Goal: Task Accomplishment & Management: Manage account settings

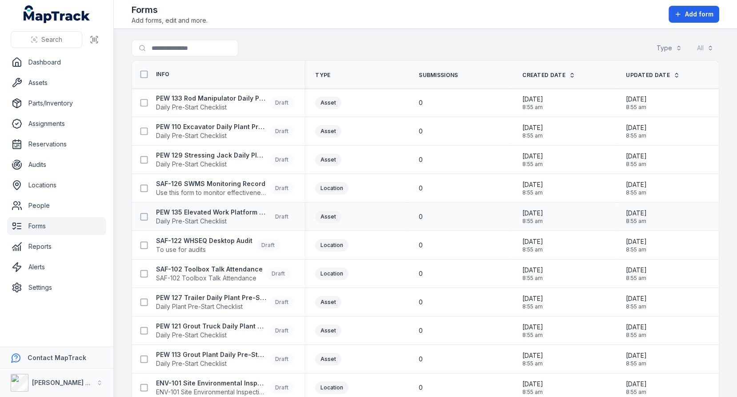
click at [467, 217] on div "0" at bounding box center [460, 216] width 82 height 9
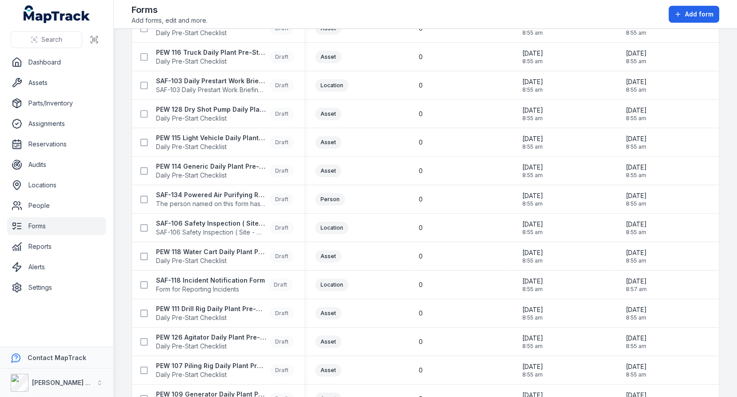
scroll to position [917, 0]
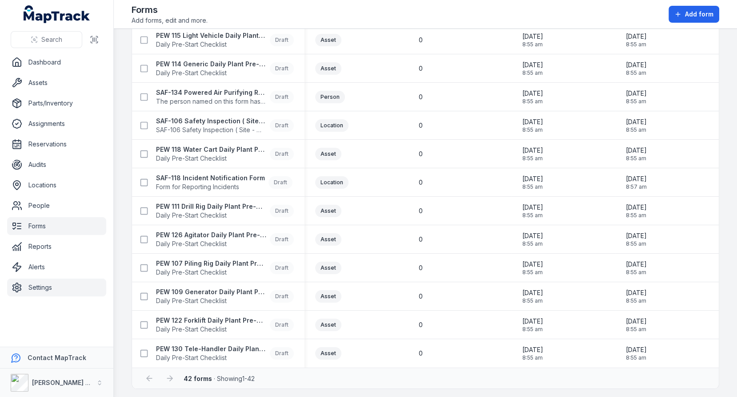
click at [56, 291] on link "Settings" at bounding box center [56, 287] width 99 height 18
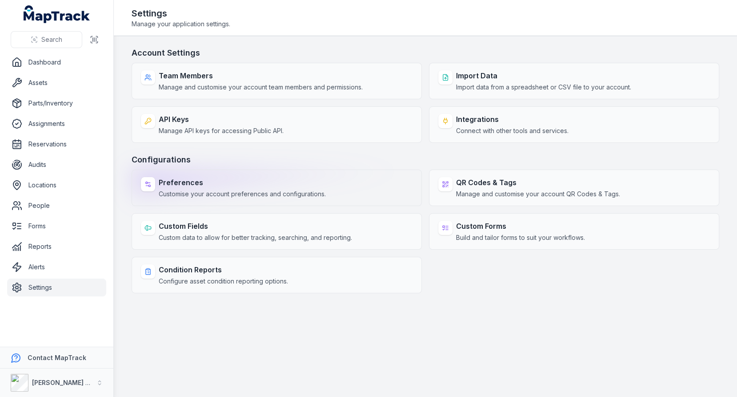
click at [256, 199] on div "Preferences Customise your account preferences and configurations." at bounding box center [277, 187] width 290 height 36
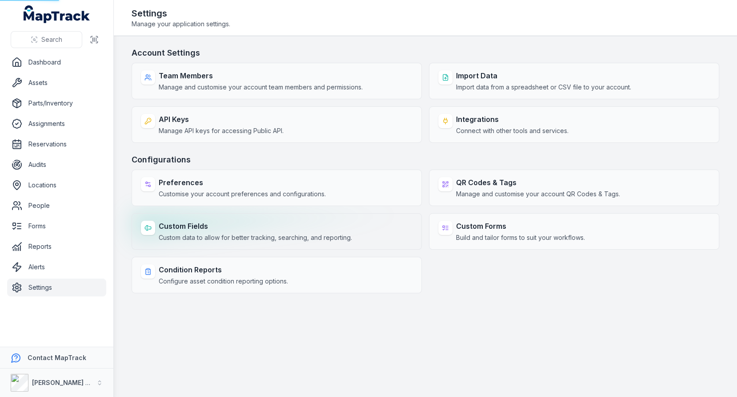
click at [244, 230] on strong "Custom Fields" at bounding box center [255, 226] width 193 height 11
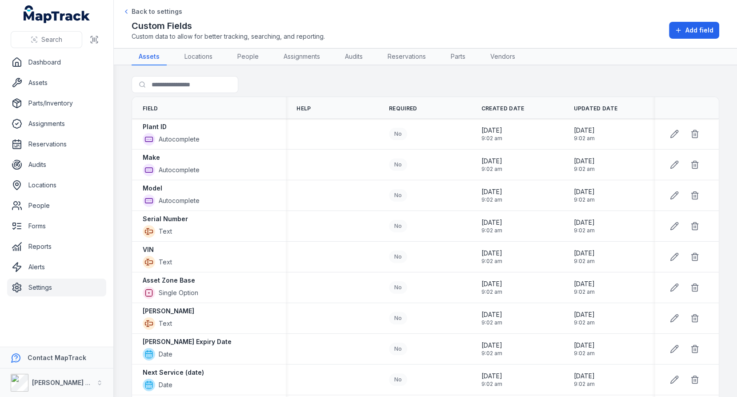
click at [45, 286] on link "Settings" at bounding box center [56, 287] width 99 height 18
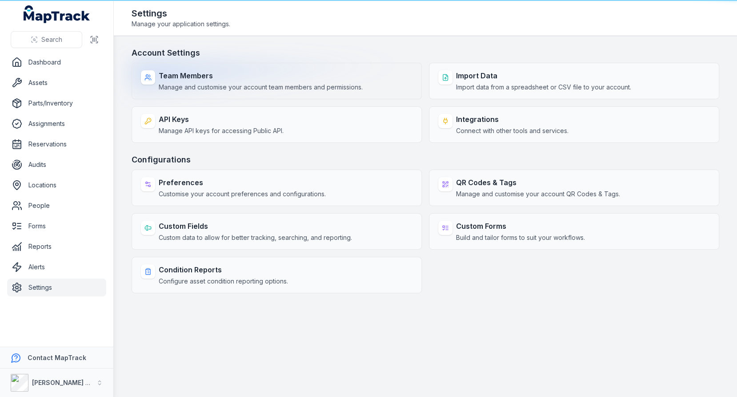
click at [203, 84] on span "Manage and customise your account team members and permissions." at bounding box center [261, 87] width 204 height 9
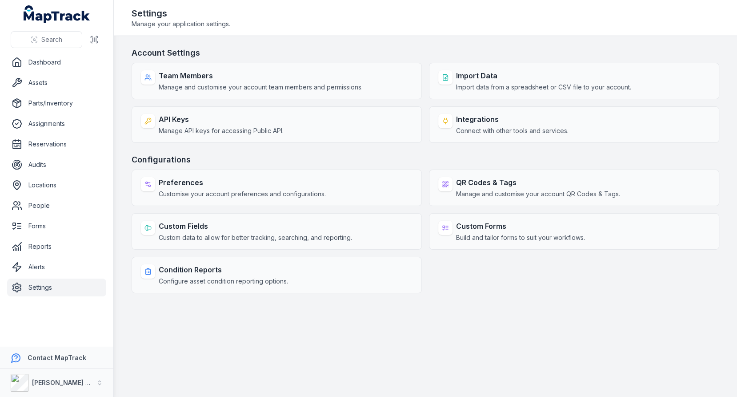
click at [356, 18] on div "Settings Manage your application settings." at bounding box center [426, 17] width 588 height 21
